Goal: Information Seeking & Learning: Learn about a topic

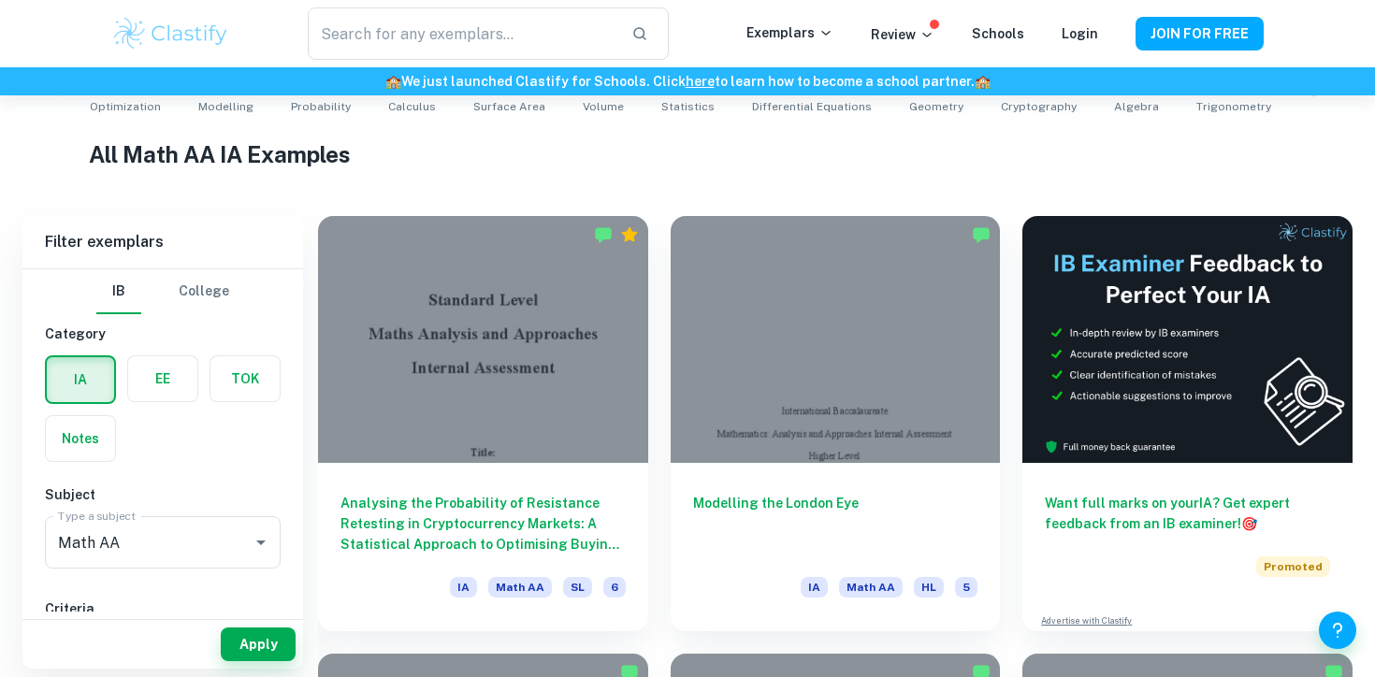
scroll to position [416, 0]
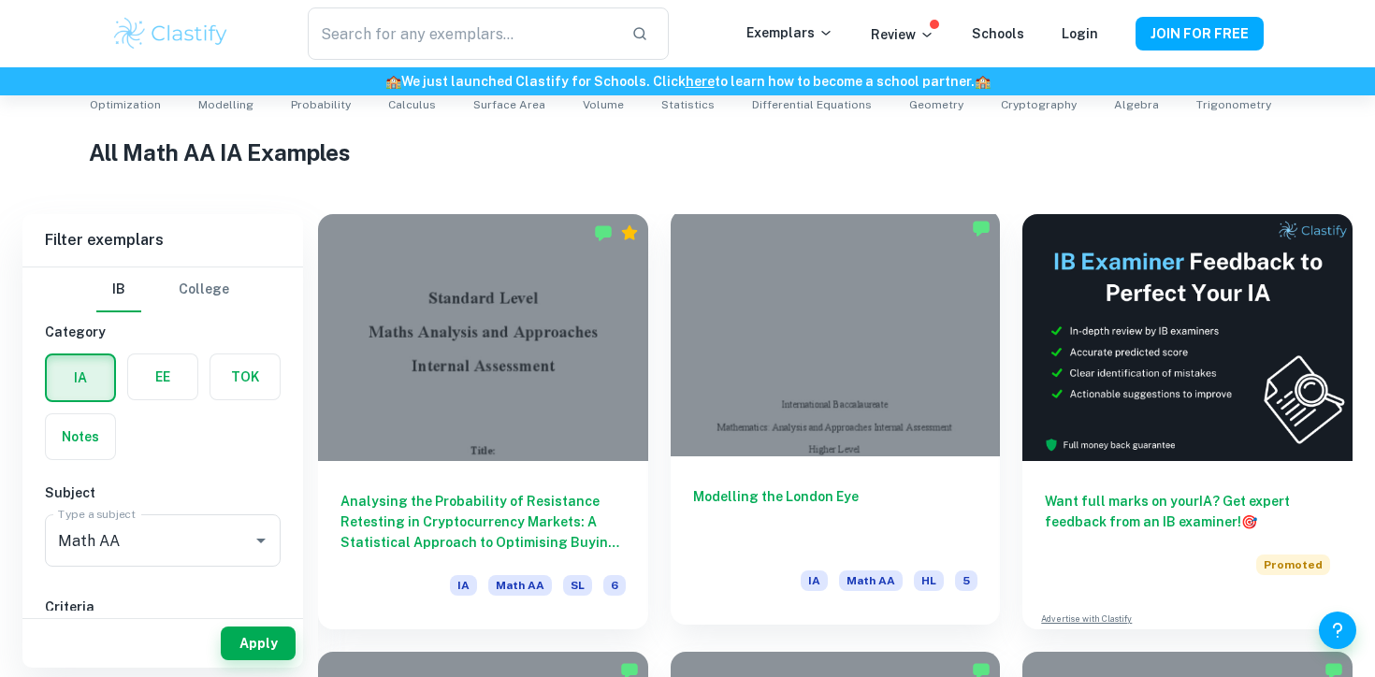
click at [861, 370] on div at bounding box center [836, 333] width 330 height 247
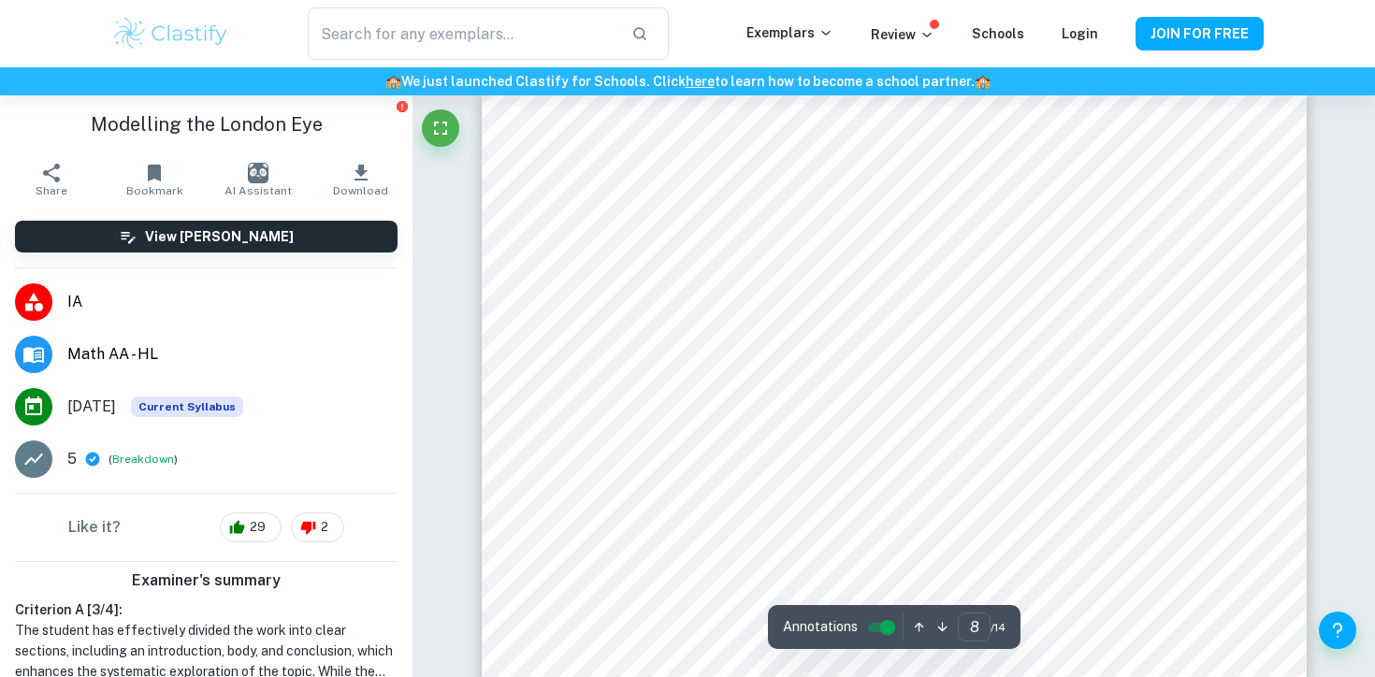
scroll to position [8504, 0]
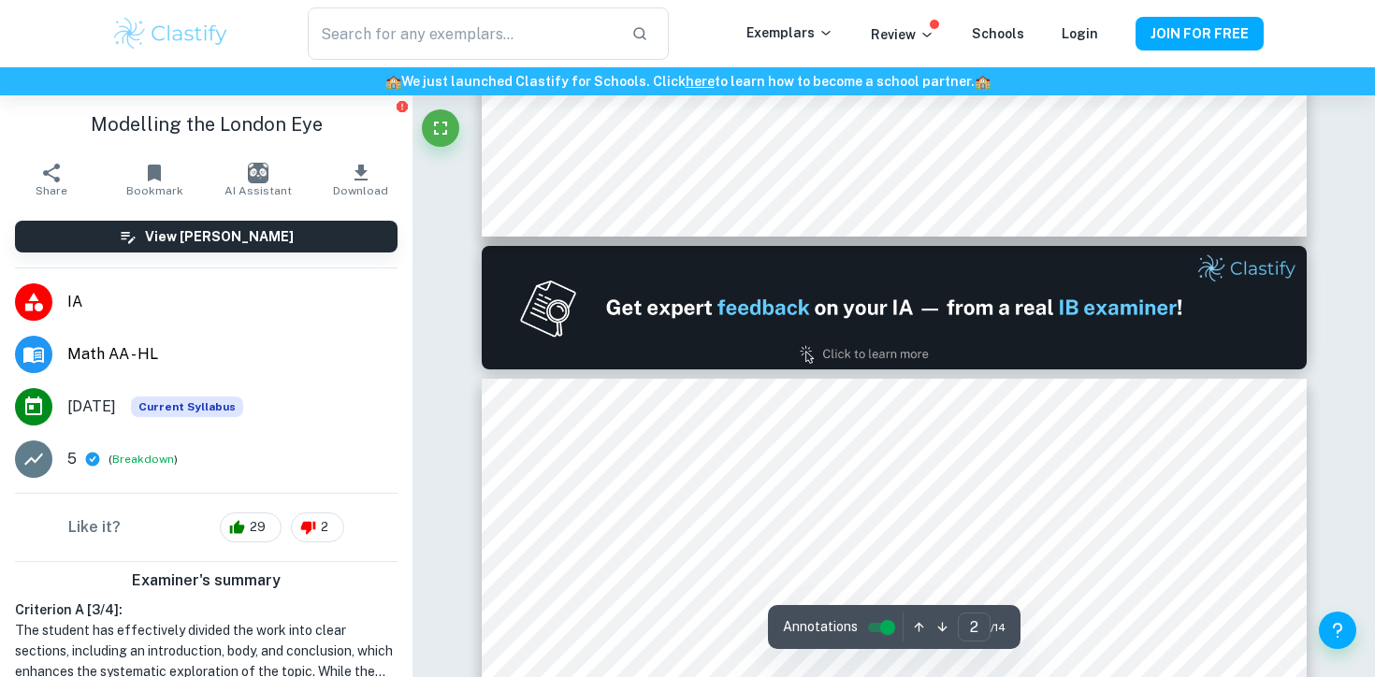
type input "1"
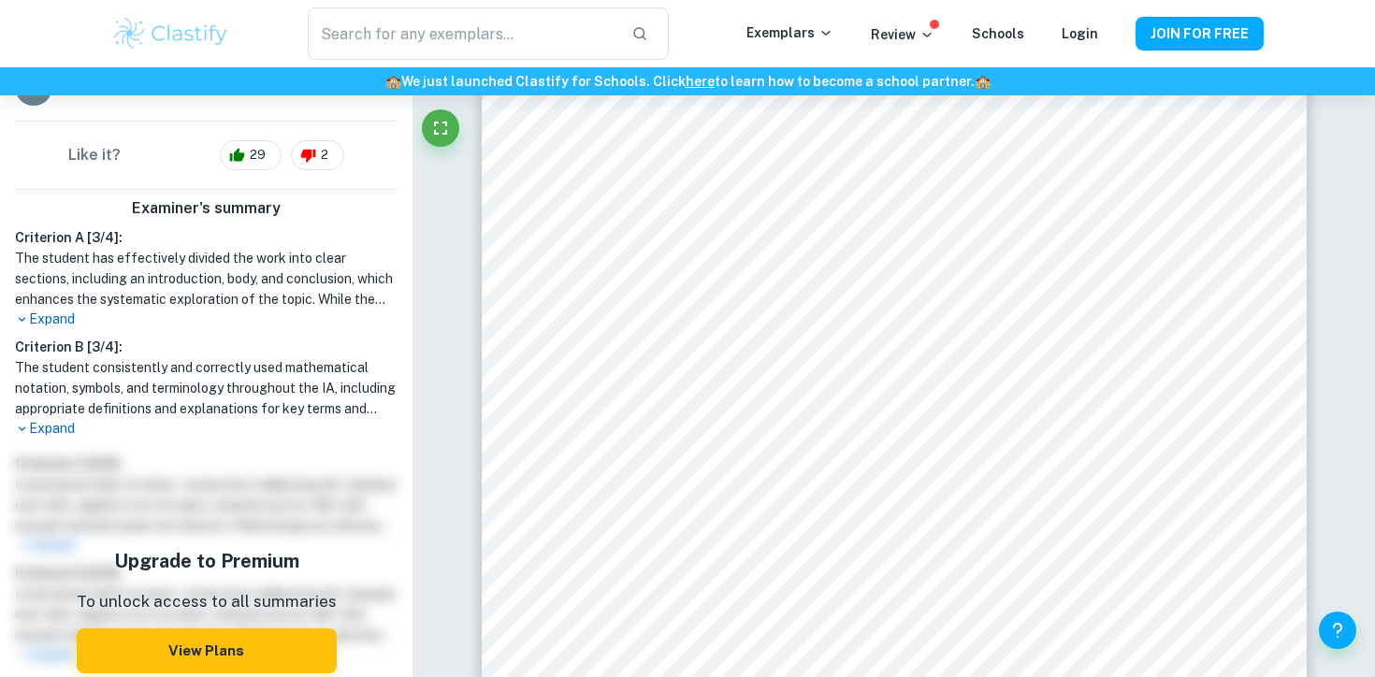
scroll to position [0, 0]
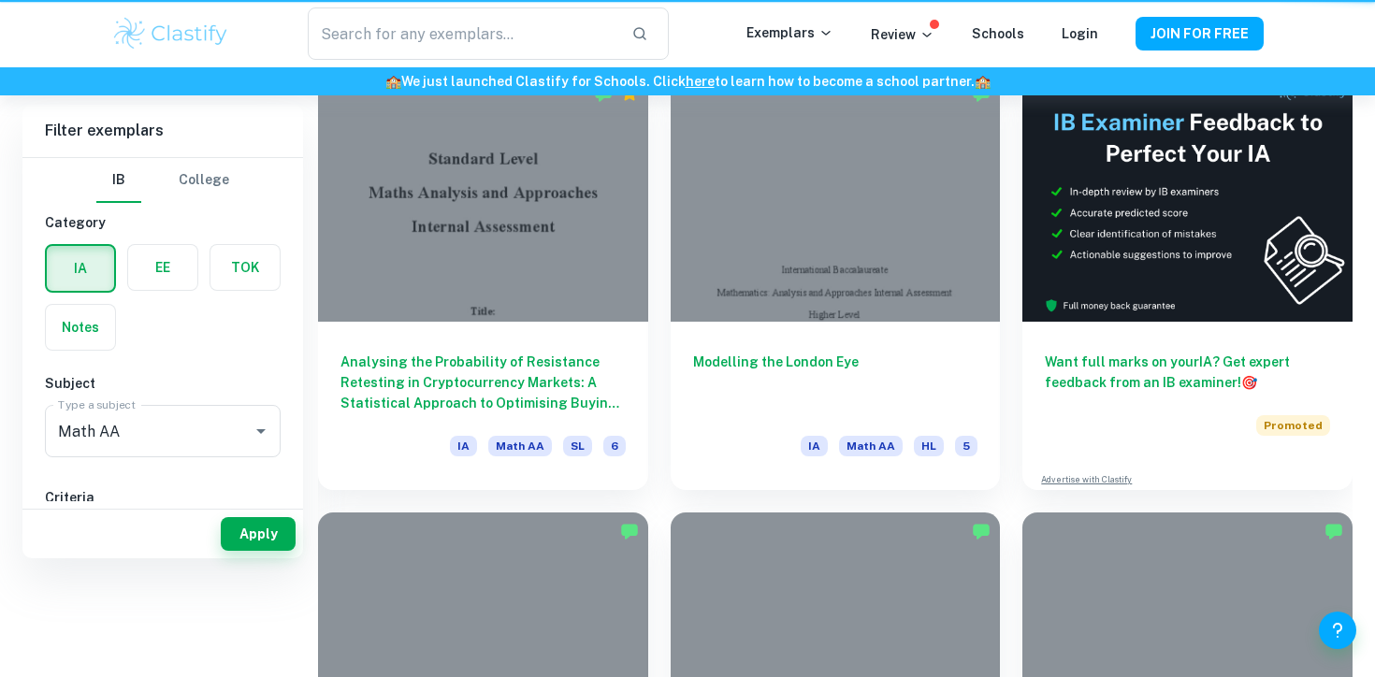
scroll to position [416, 0]
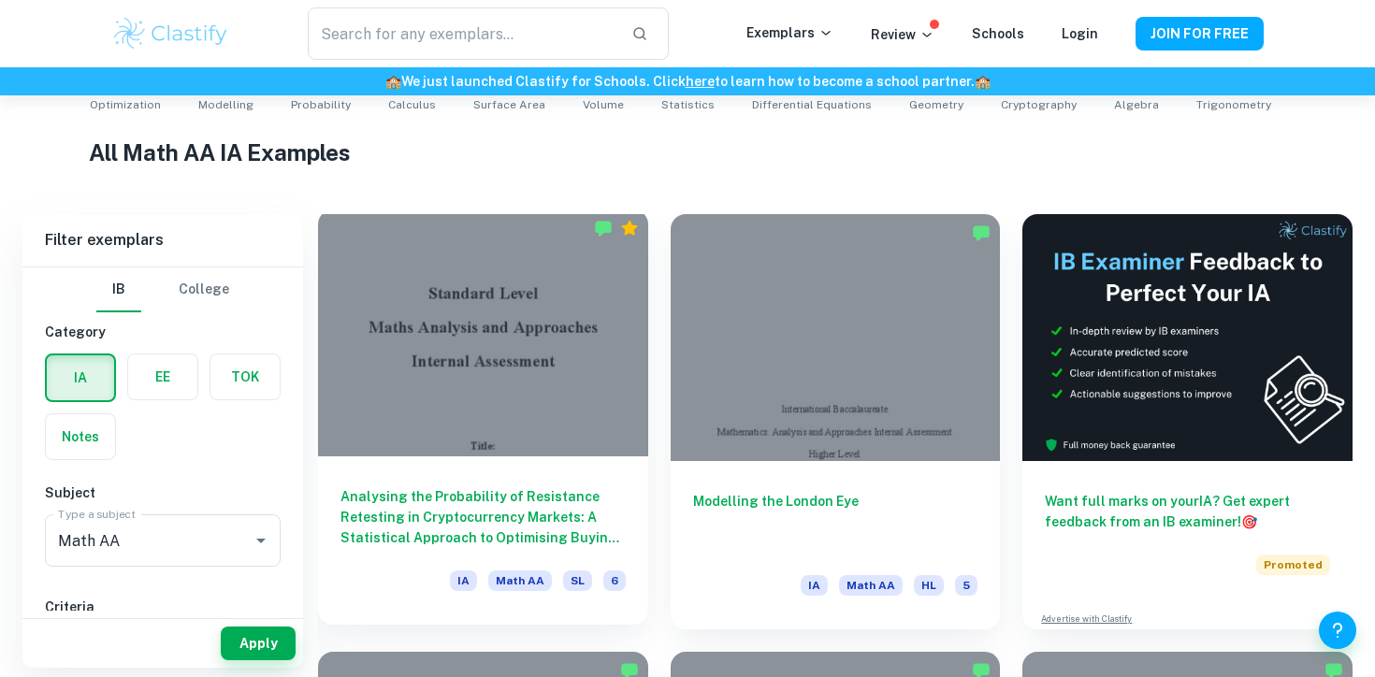
click at [509, 352] on div at bounding box center [483, 333] width 330 height 247
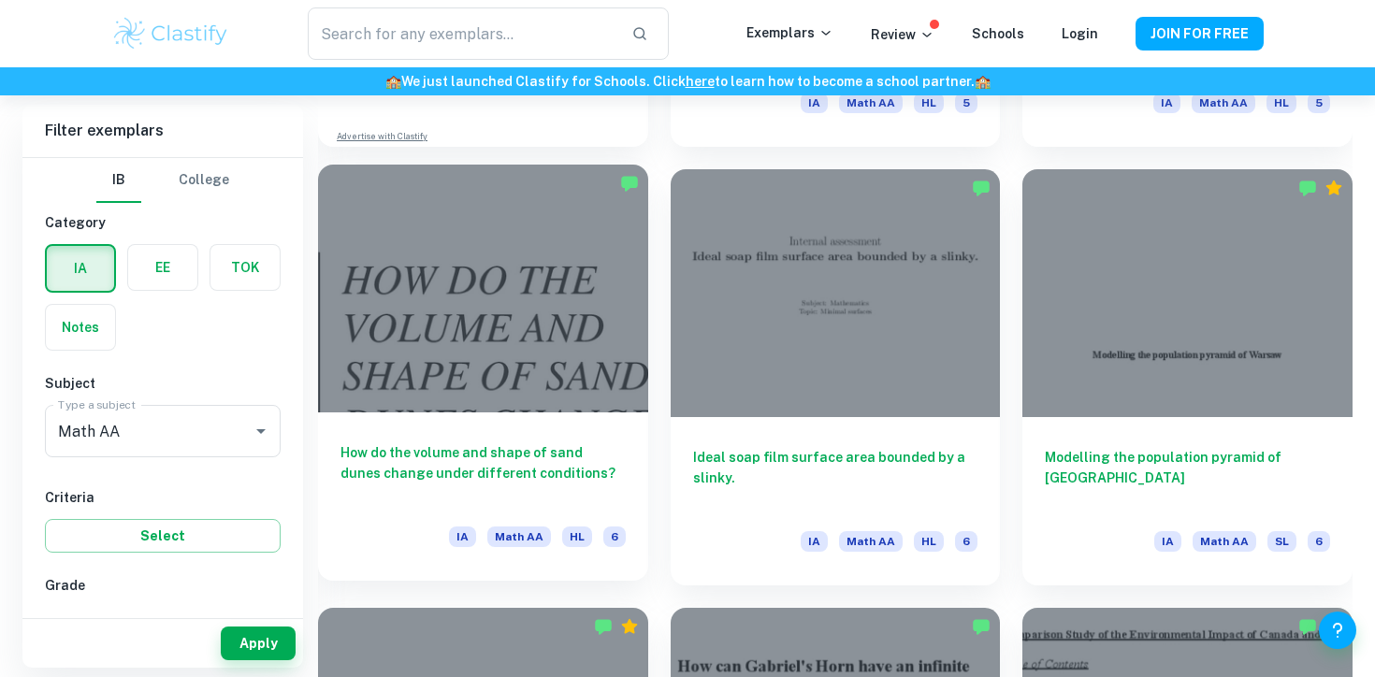
scroll to position [1768, 0]
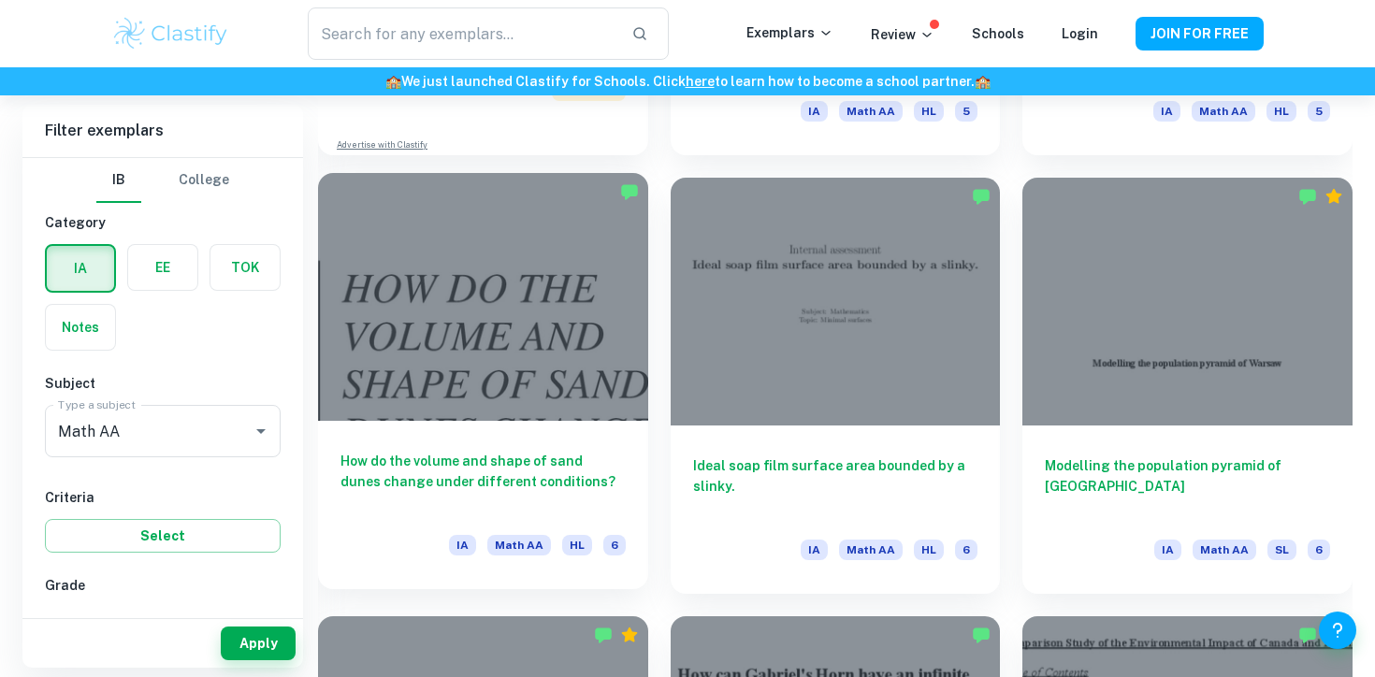
click at [548, 265] on div at bounding box center [483, 296] width 330 height 247
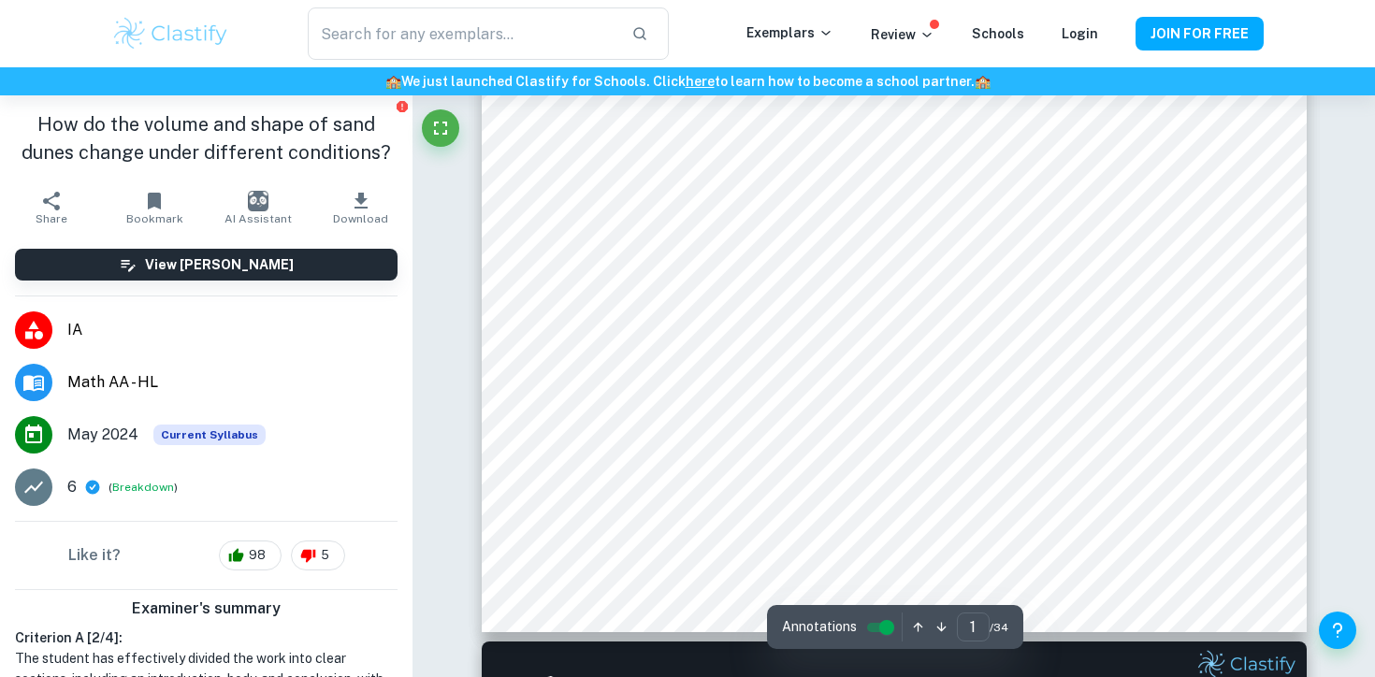
scroll to position [647, 0]
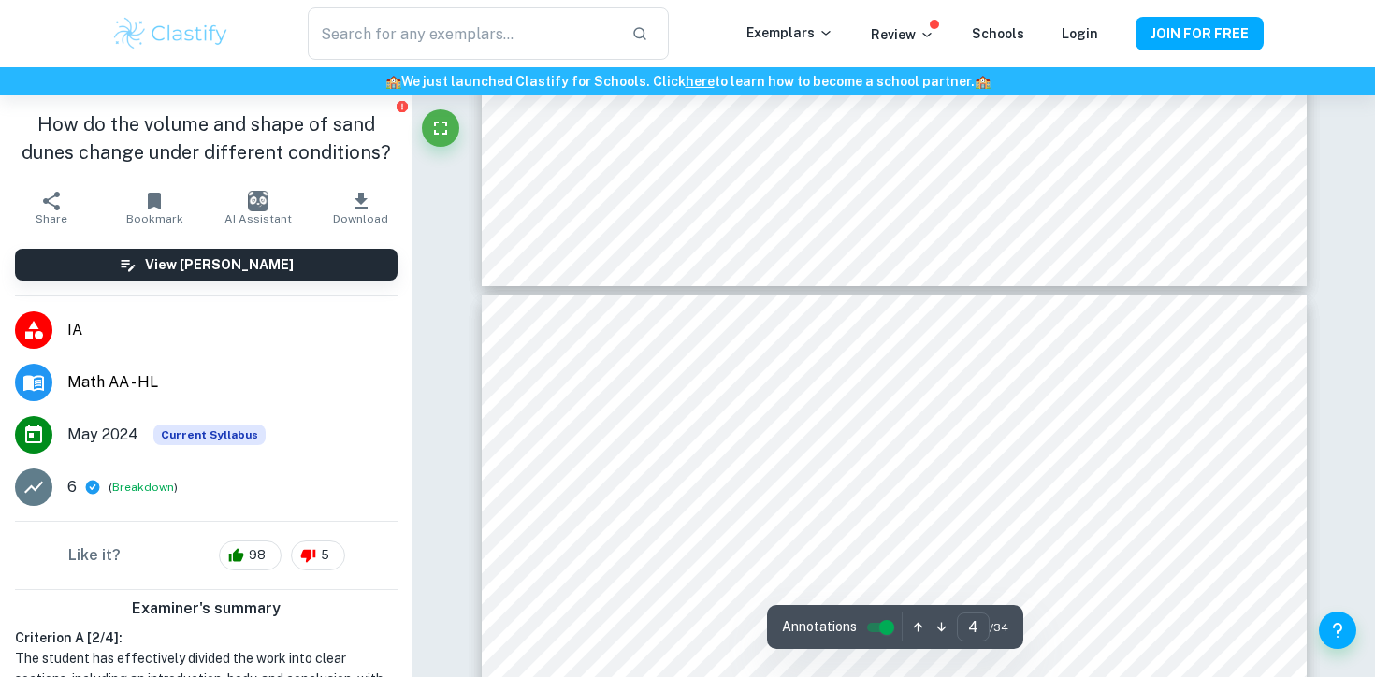
type input "5"
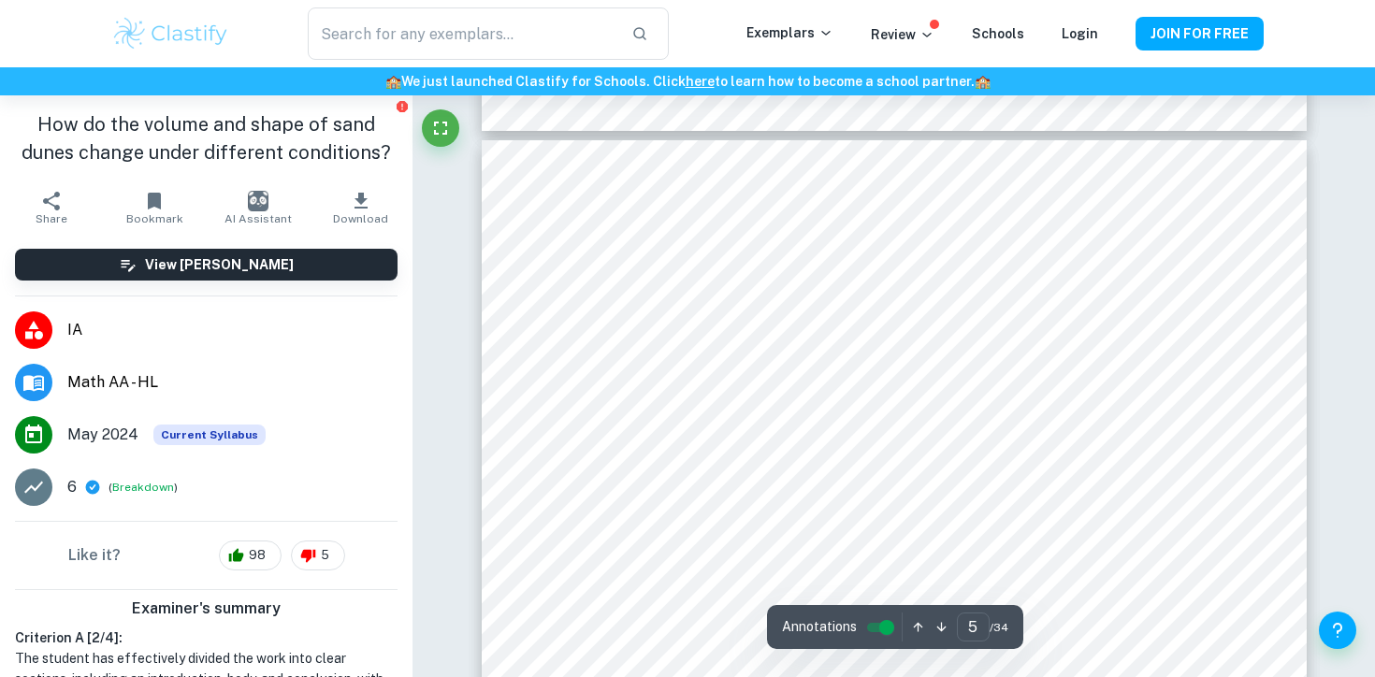
scroll to position [4944, 0]
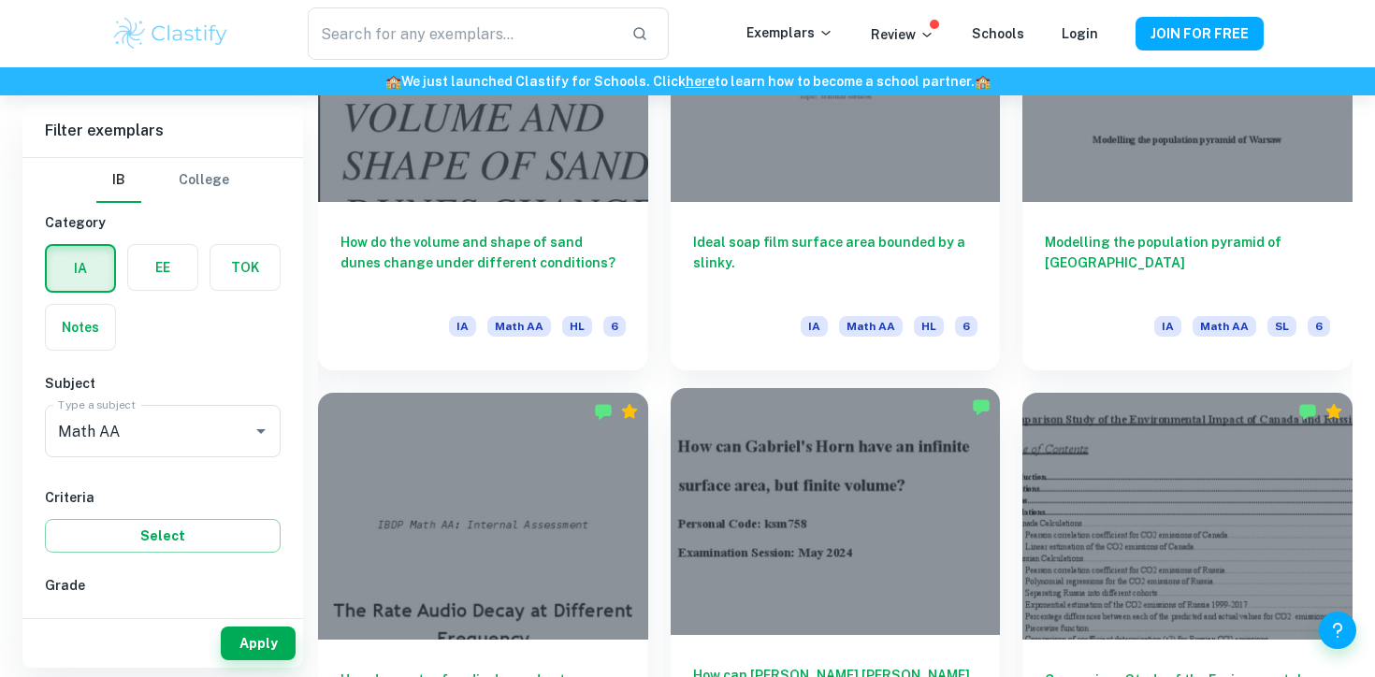
scroll to position [1994, 0]
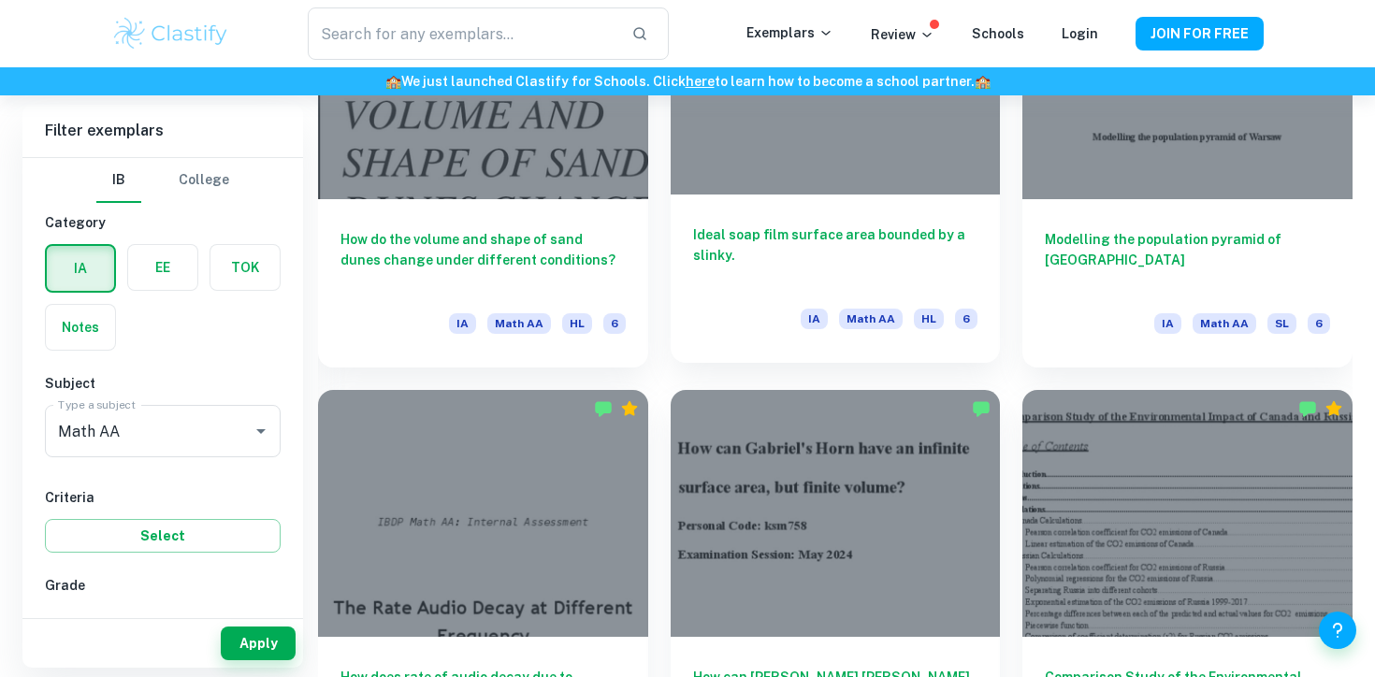
click at [826, 170] on div at bounding box center [836, 70] width 330 height 247
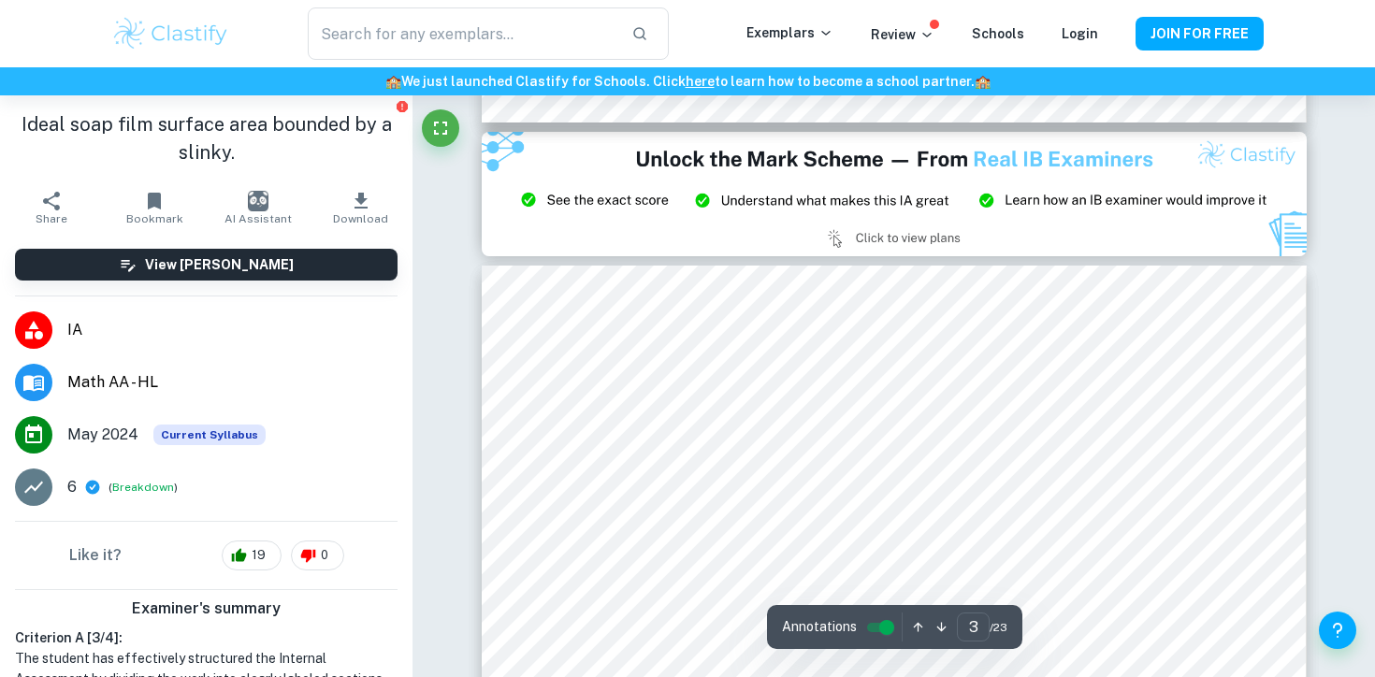
scroll to position [2562, 0]
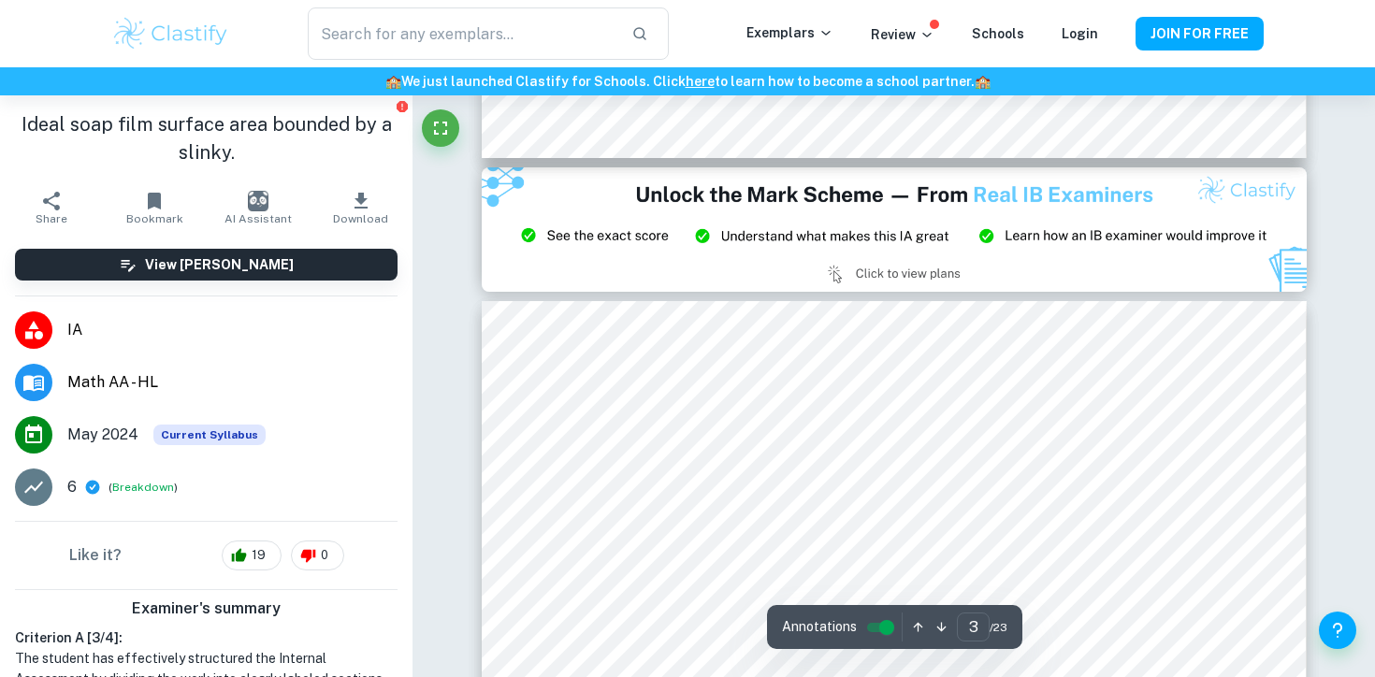
type input "2"
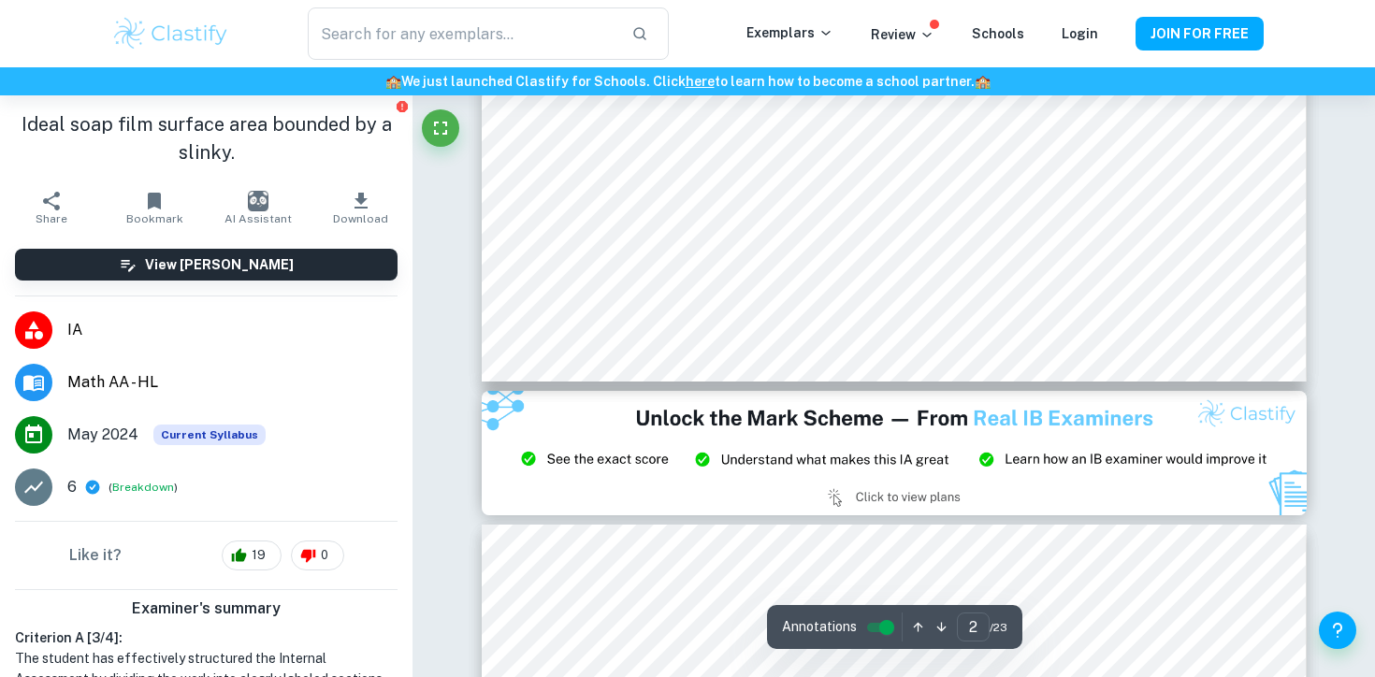
scroll to position [1901, 0]
